Goal: Information Seeking & Learning: Learn about a topic

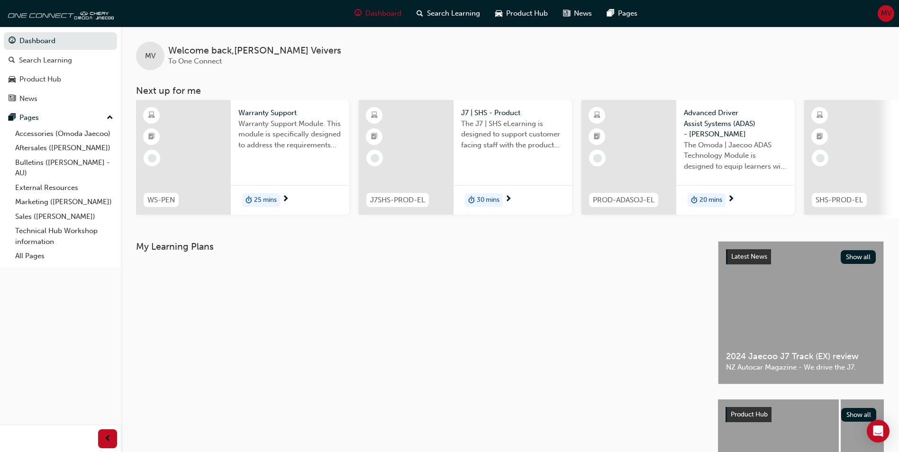
click at [481, 130] on span "The J7 | SHS eLearning is designed to support customer facing staff with the pr…" at bounding box center [512, 135] width 103 height 32
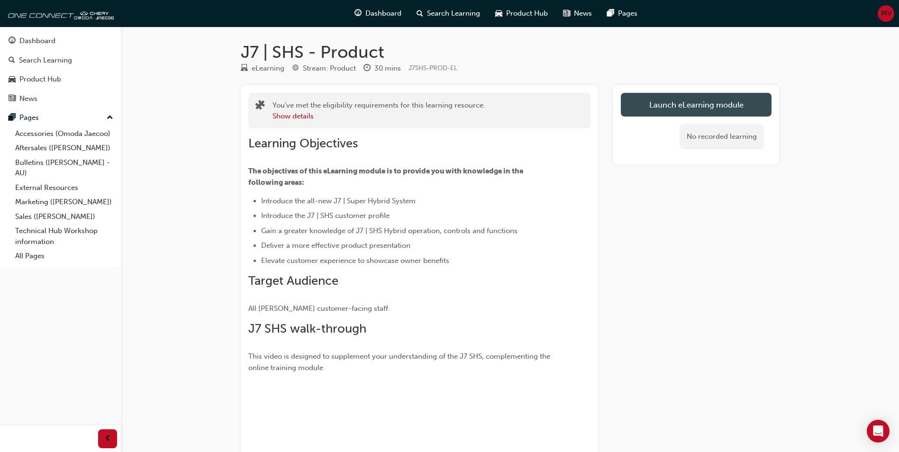
click at [683, 112] on link "Launch eLearning module" at bounding box center [696, 105] width 151 height 24
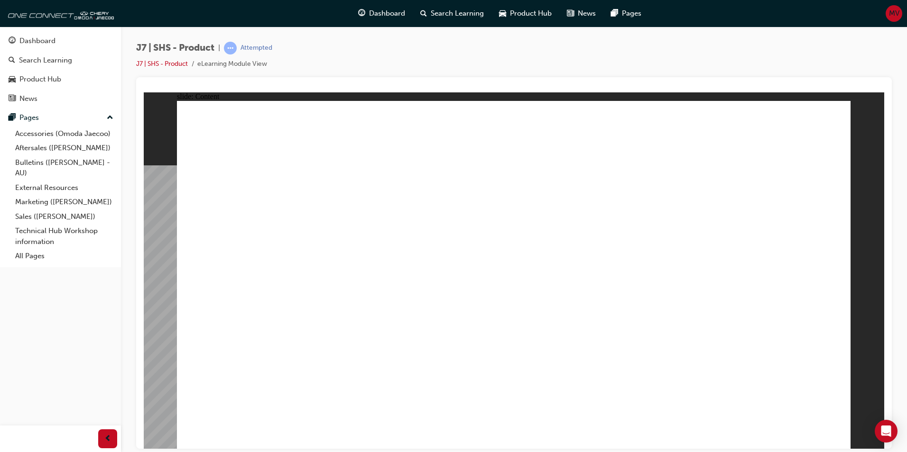
drag, startPoint x: 492, startPoint y: 376, endPoint x: 527, endPoint y: 382, distance: 35.6
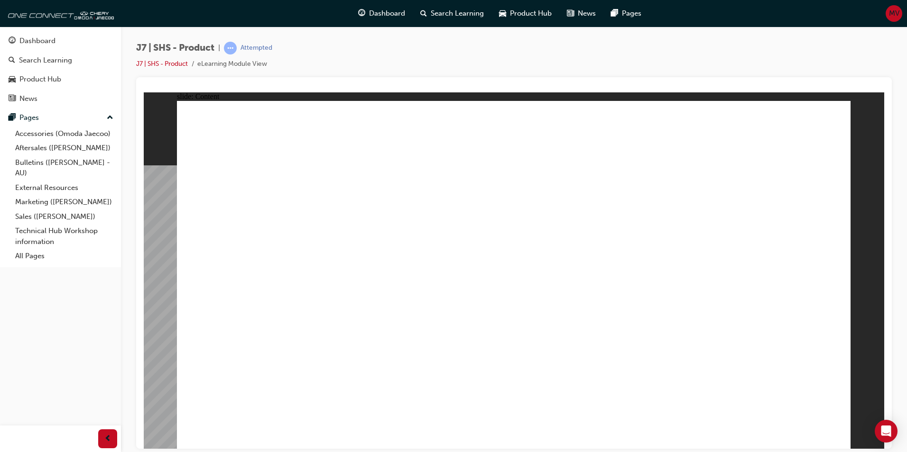
drag, startPoint x: 562, startPoint y: 384, endPoint x: 634, endPoint y: 394, distance: 73.2
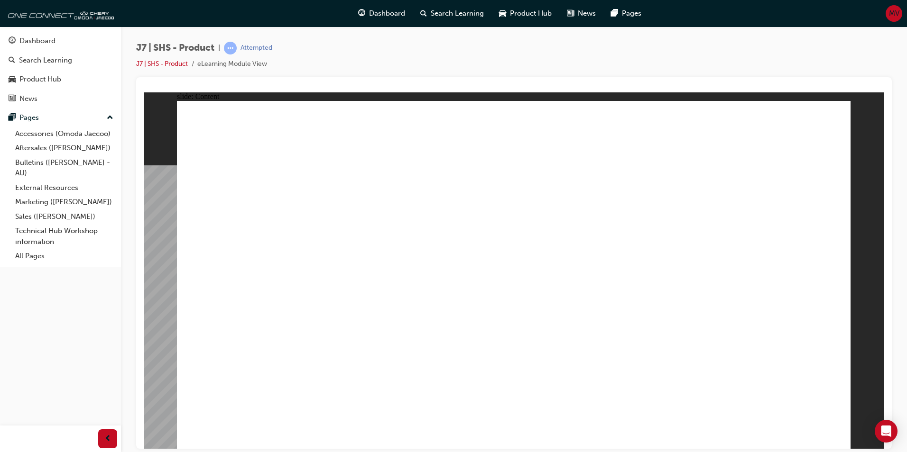
drag, startPoint x: 669, startPoint y: 282, endPoint x: 656, endPoint y: 296, distance: 19.1
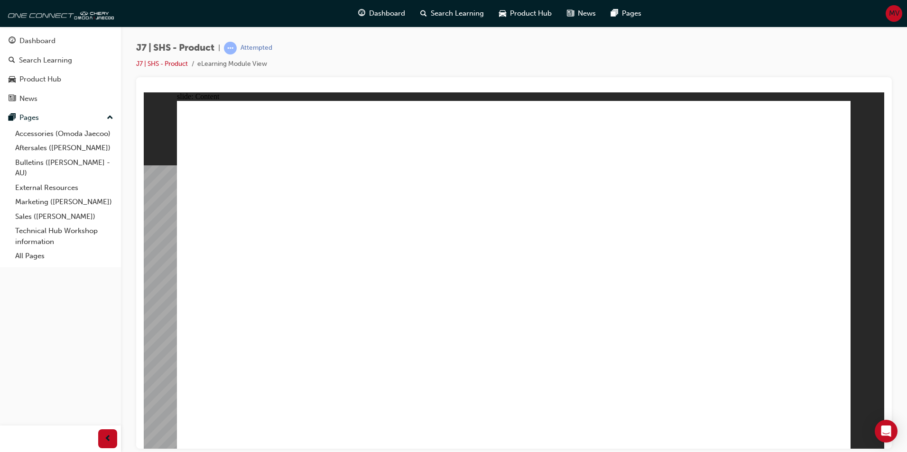
drag, startPoint x: 552, startPoint y: 321, endPoint x: 582, endPoint y: 318, distance: 30.0
drag, startPoint x: 611, startPoint y: 314, endPoint x: 735, endPoint y: 236, distance: 146.8
drag, startPoint x: 791, startPoint y: 124, endPoint x: 790, endPoint y: 133, distance: 9.1
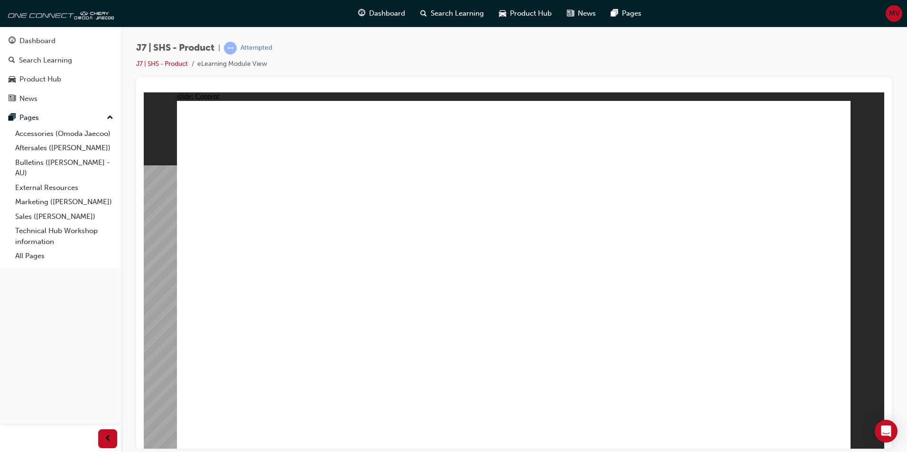
drag, startPoint x: 587, startPoint y: 334, endPoint x: 588, endPoint y: 364, distance: 30.4
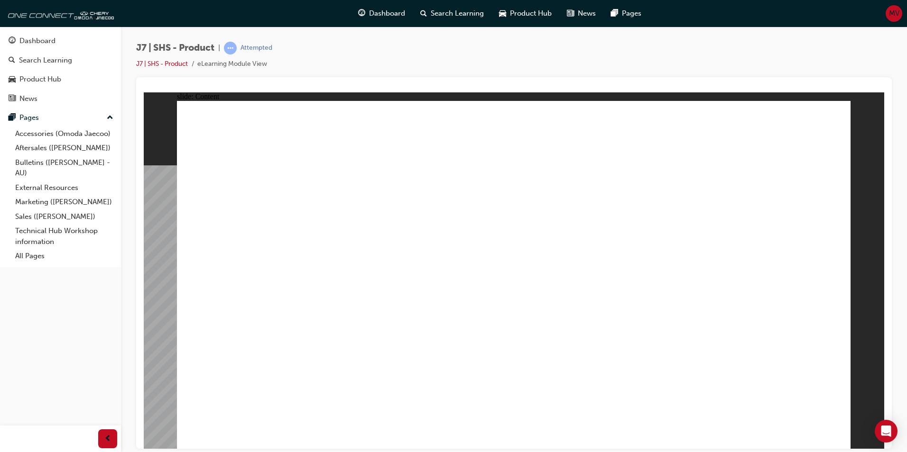
drag, startPoint x: 604, startPoint y: 359, endPoint x: 571, endPoint y: 310, distance: 59.0
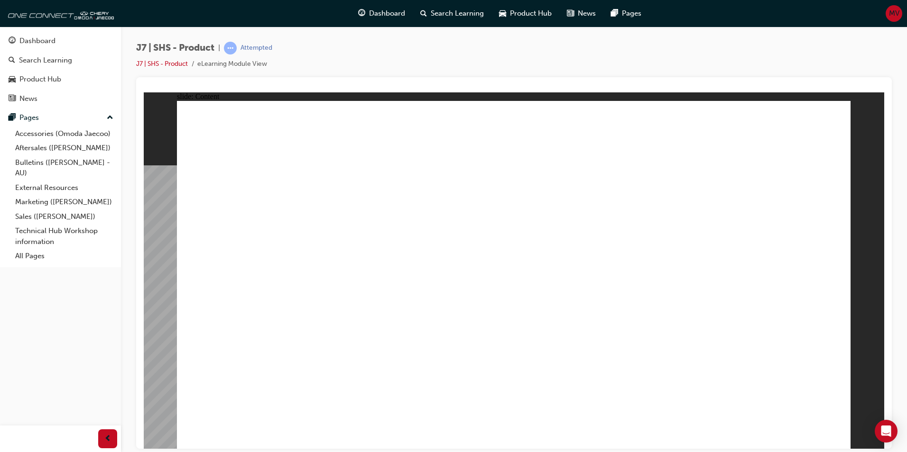
drag, startPoint x: 610, startPoint y: 385, endPoint x: 605, endPoint y: 361, distance: 24.6
drag, startPoint x: 605, startPoint y: 350, endPoint x: 582, endPoint y: 324, distance: 34.6
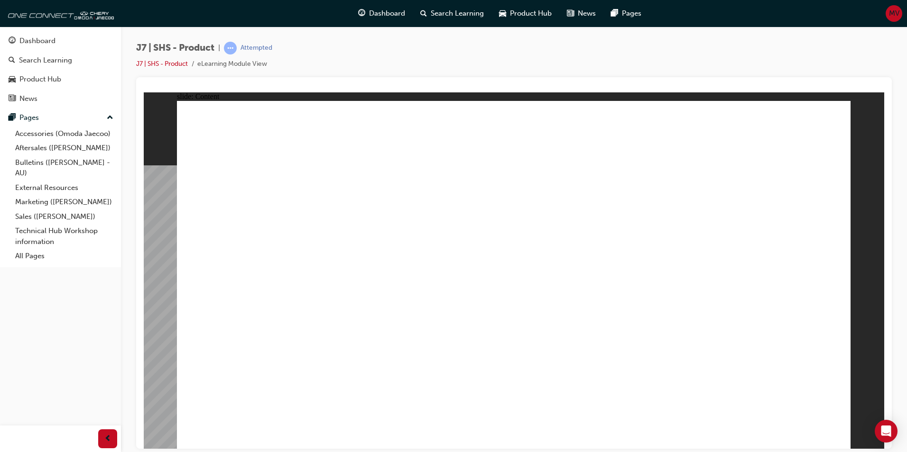
drag, startPoint x: 524, startPoint y: 191, endPoint x: 549, endPoint y: 224, distance: 41.0
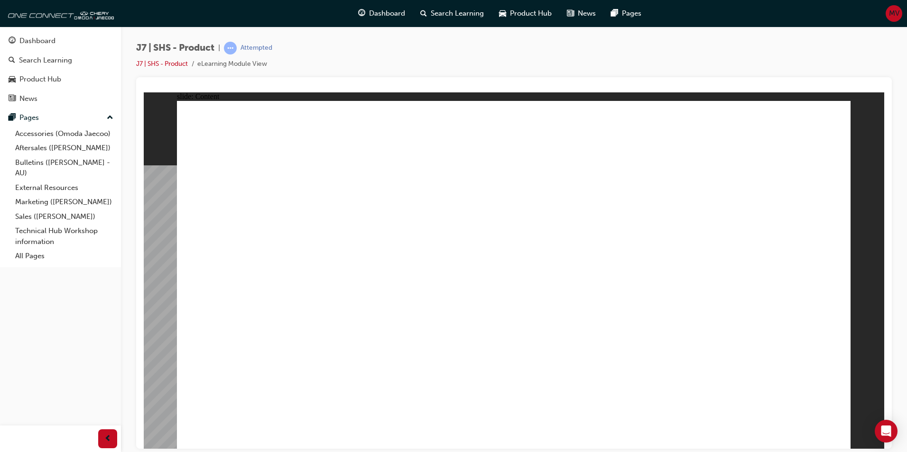
drag, startPoint x: 608, startPoint y: 343, endPoint x: 617, endPoint y: 317, distance: 28.0
drag, startPoint x: 664, startPoint y: 191, endPoint x: 668, endPoint y: 195, distance: 5.7
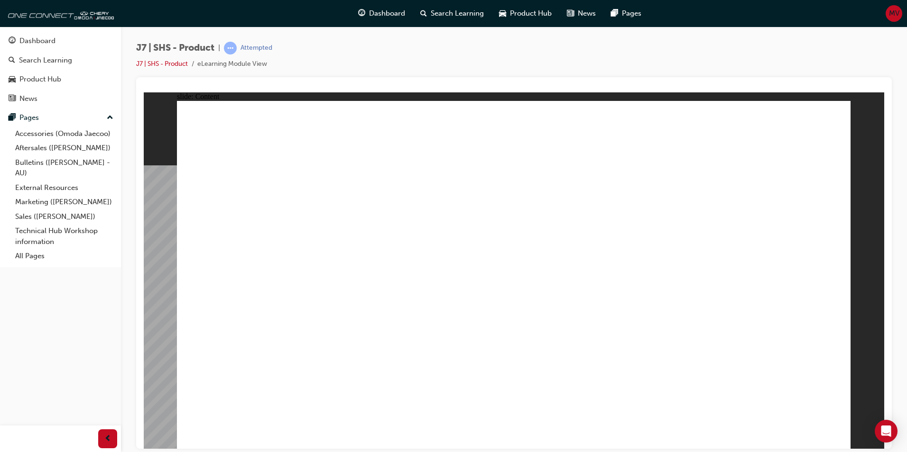
drag, startPoint x: 610, startPoint y: 346, endPoint x: 629, endPoint y: 291, distance: 58.0
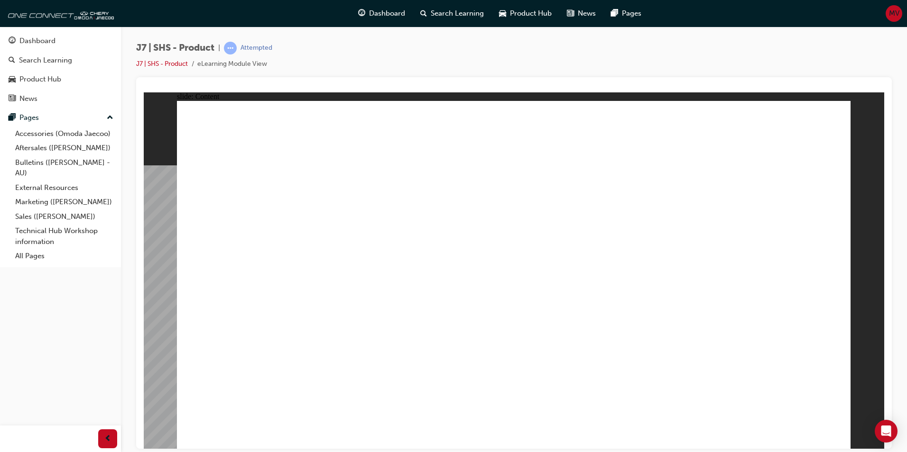
drag, startPoint x: 428, startPoint y: 137, endPoint x: 470, endPoint y: 140, distance: 41.8
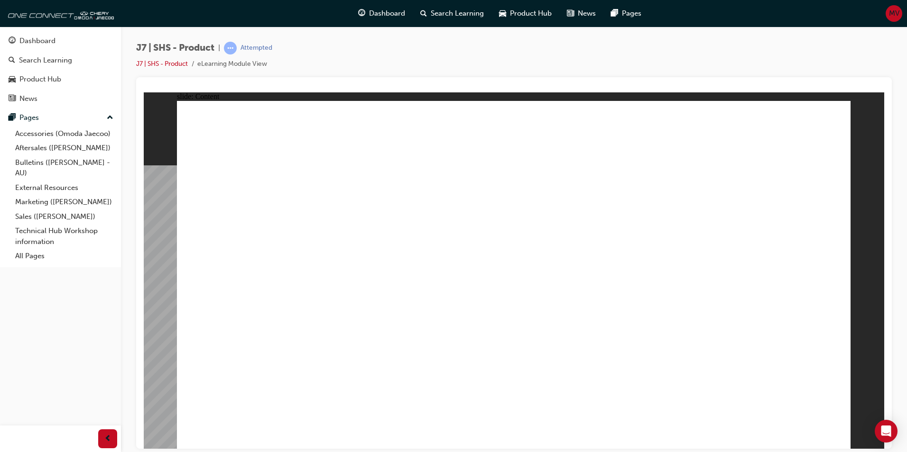
drag, startPoint x: 261, startPoint y: 187, endPoint x: 266, endPoint y: 195, distance: 10.3
drag, startPoint x: 266, startPoint y: 195, endPoint x: 271, endPoint y: 202, distance: 7.8
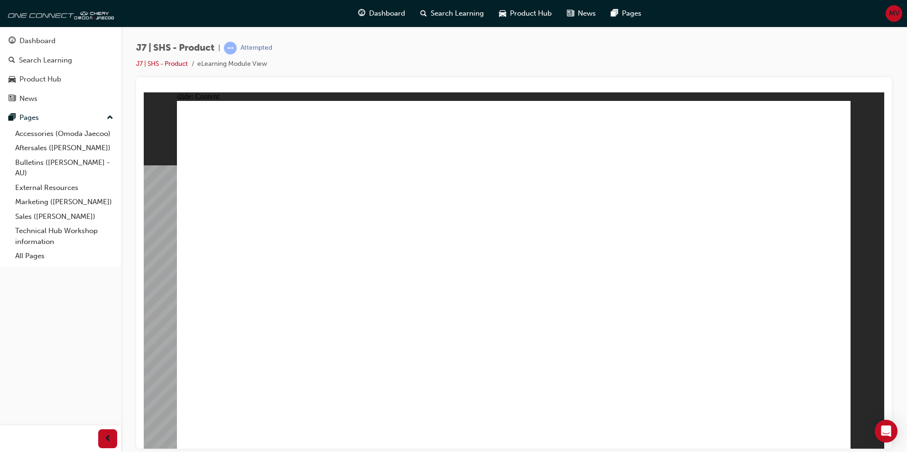
drag, startPoint x: 788, startPoint y: 386, endPoint x: 788, endPoint y: 395, distance: 9.0
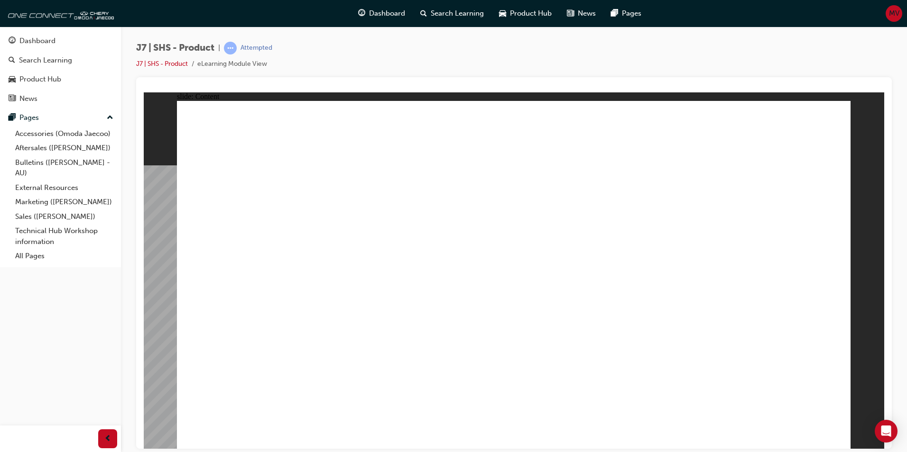
drag, startPoint x: 817, startPoint y: 156, endPoint x: 816, endPoint y: 136, distance: 19.9
drag, startPoint x: 393, startPoint y: 393, endPoint x: 403, endPoint y: 394, distance: 10.4
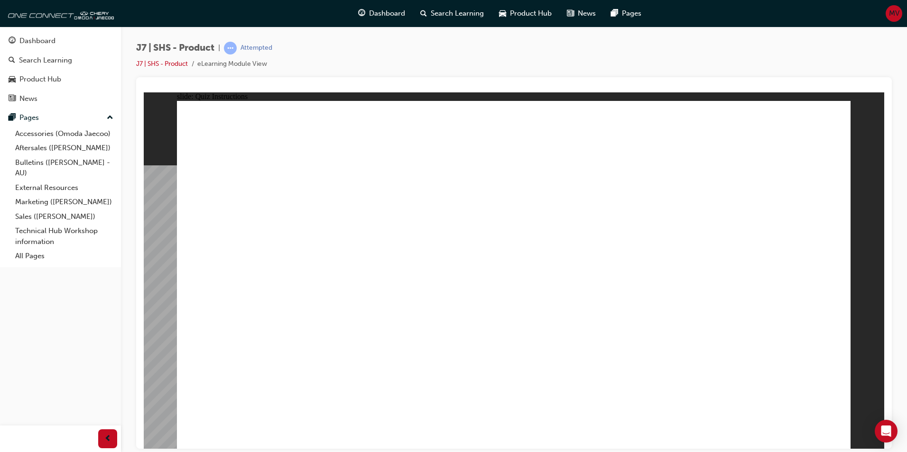
radio input "true"
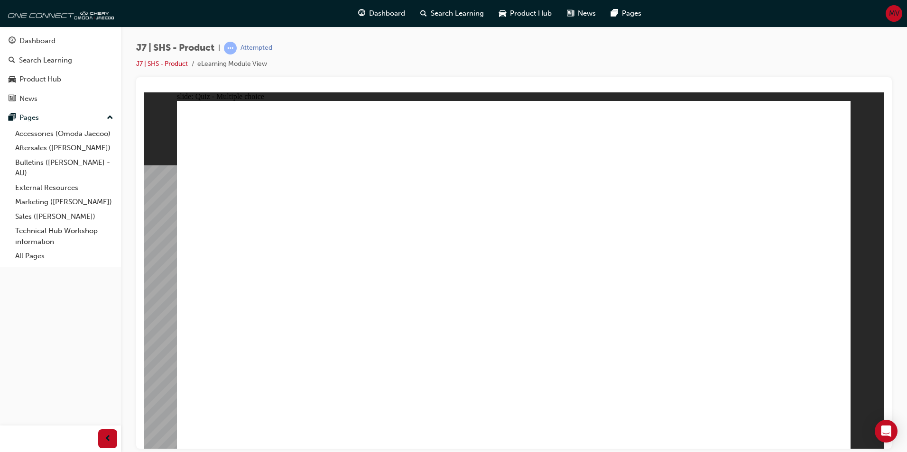
radio input "true"
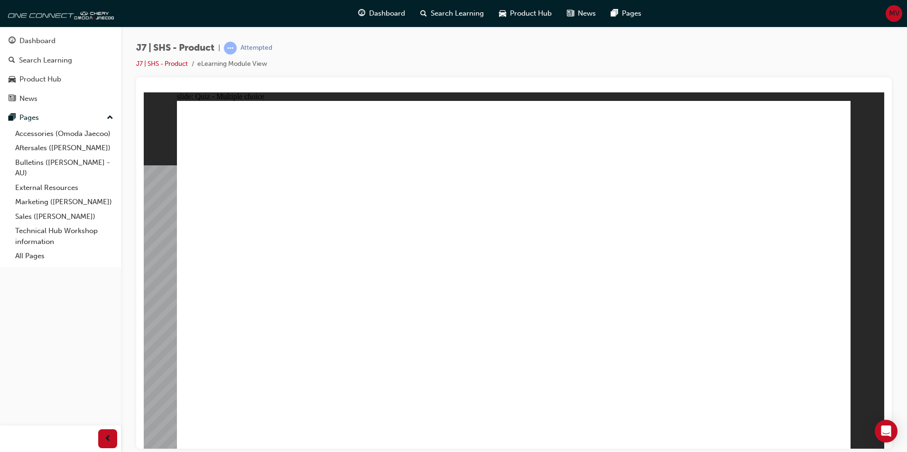
radio input "true"
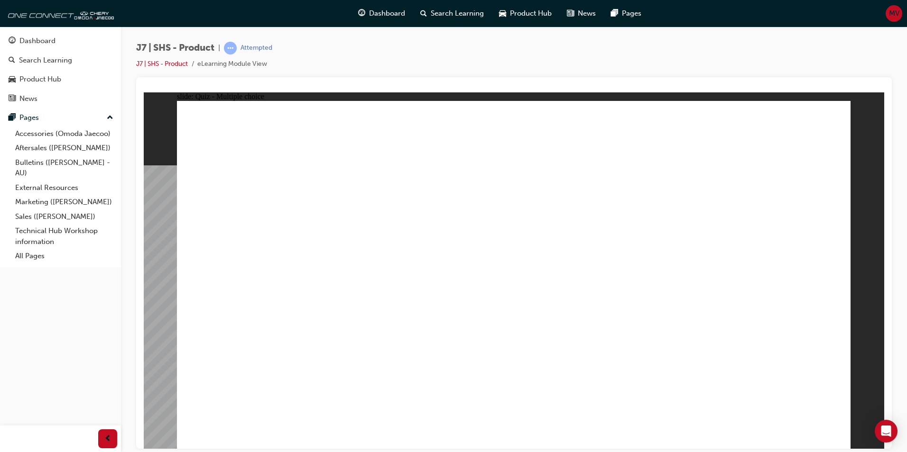
drag, startPoint x: 597, startPoint y: 259, endPoint x: 592, endPoint y: 261, distance: 5.5
radio input "true"
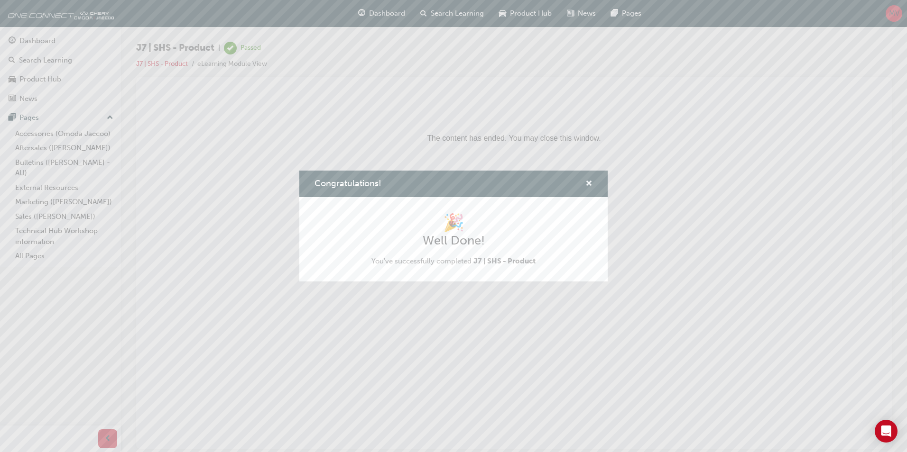
click at [26, 45] on div "Congratulations! 🎉 Well Done! You've successfully completed J7 | SHS - Product" at bounding box center [453, 226] width 907 height 452
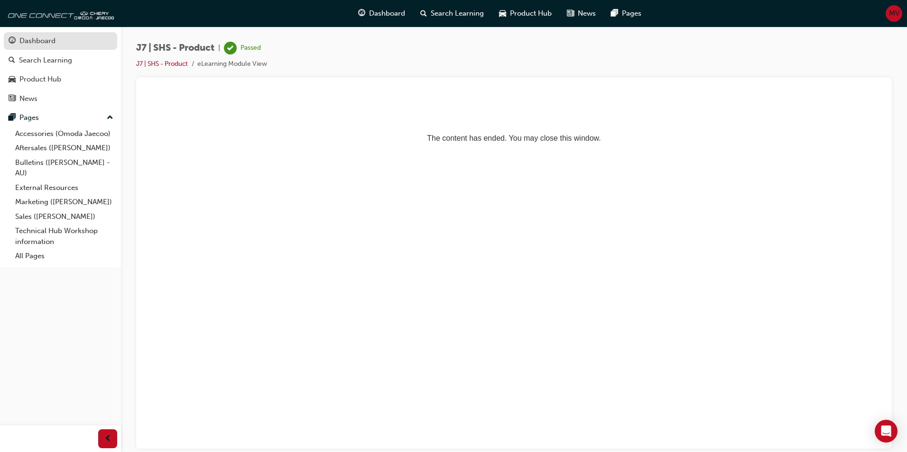
click at [27, 42] on div "Dashboard" at bounding box center [37, 41] width 36 height 11
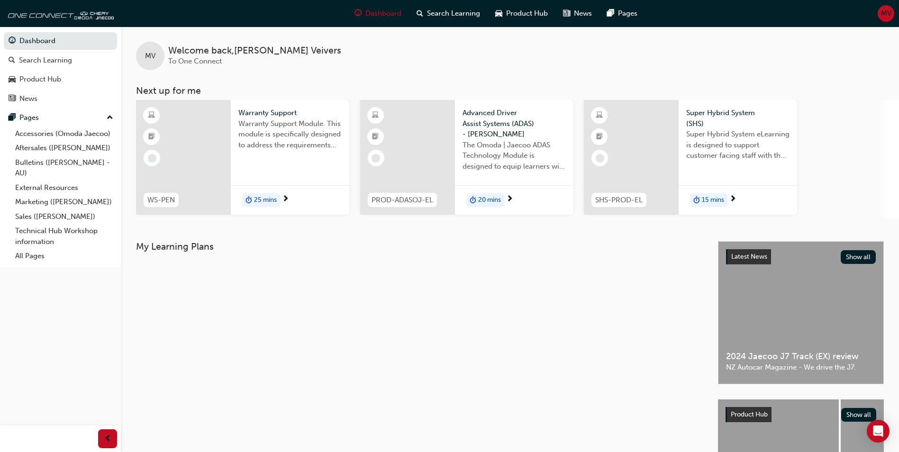
click at [484, 58] on div "MV Welcome back , [PERSON_NAME] To One Connect" at bounding box center [510, 49] width 779 height 44
